Goal: Information Seeking & Learning: Learn about a topic

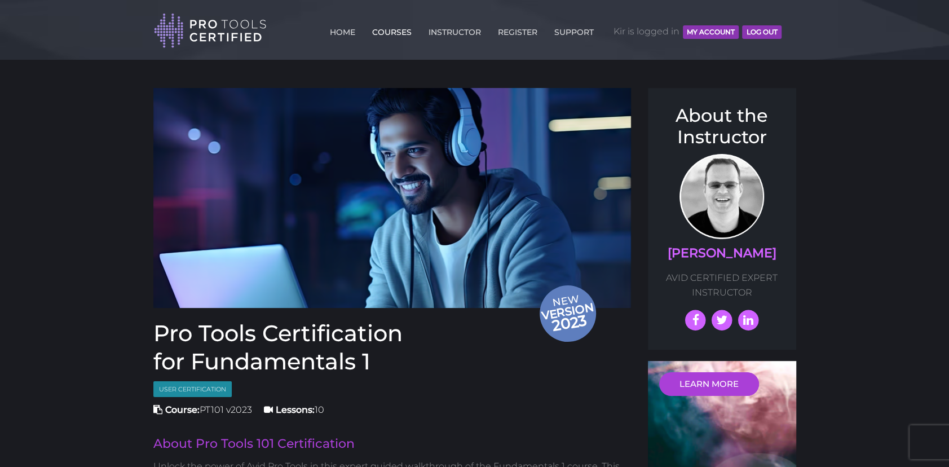
click at [395, 31] on link "COURSES" at bounding box center [391, 30] width 45 height 18
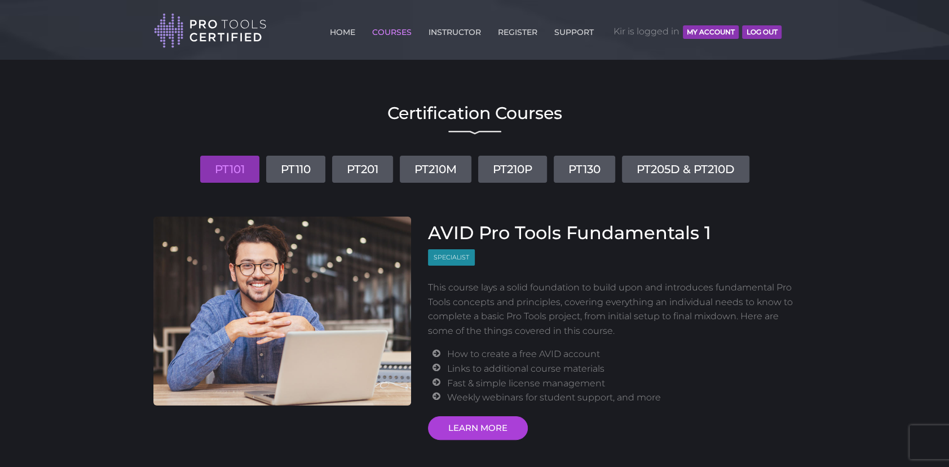
click at [705, 29] on button "MY ACCOUNT" at bounding box center [711, 32] width 56 height 14
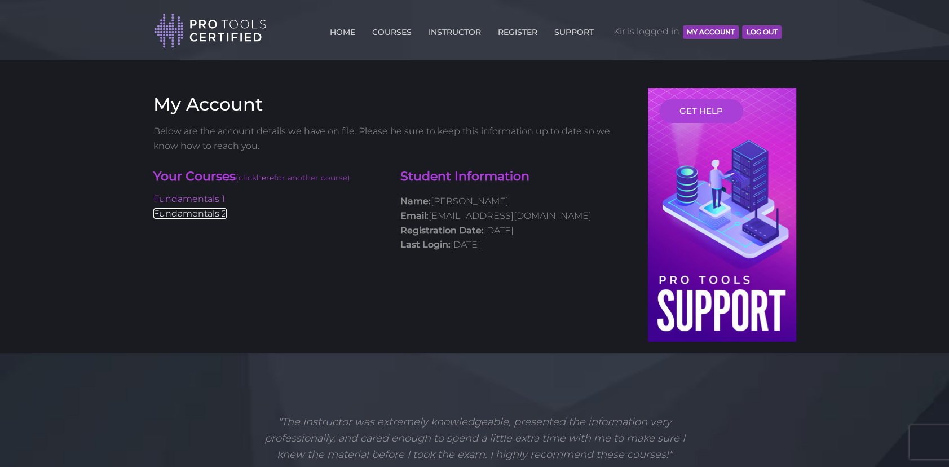
click at [197, 218] on link "Fundamentals 2" at bounding box center [189, 213] width 73 height 11
